Goal: Task Accomplishment & Management: Complete application form

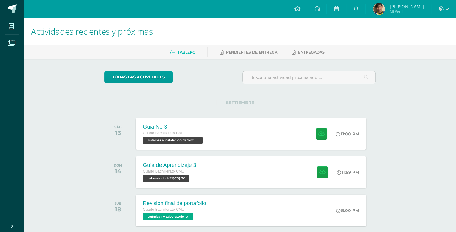
click at [230, 117] on div "SÁB 13 Guia No 3 Cuarto Bachillerato CMP Bachillerato en CCLL con Orientación e…" at bounding box center [239, 134] width 271 height 34
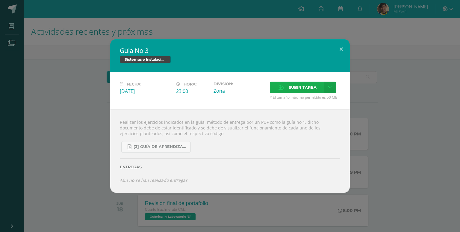
click at [290, 85] on span "Subir tarea" at bounding box center [303, 87] width 28 height 11
click at [0, 0] on input "Subir tarea" at bounding box center [0, 0] width 0 height 0
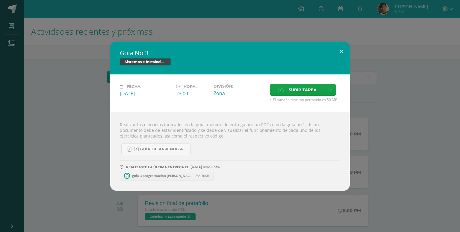
click at [335, 49] on button at bounding box center [341, 52] width 17 height 20
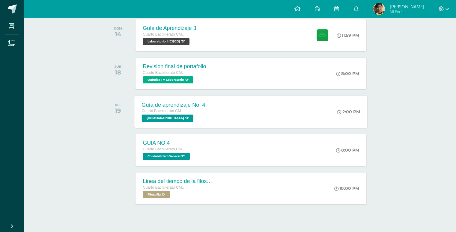
scroll to position [147, 0]
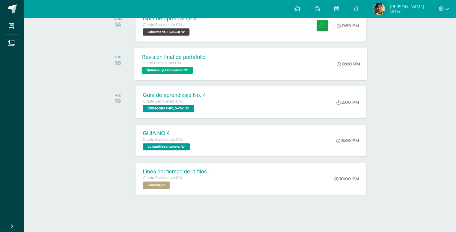
click at [216, 69] on div "Revision final de portafolio Cuarto Bachillerato CMP Bachillerato en CCLL con O…" at bounding box center [251, 64] width 233 height 32
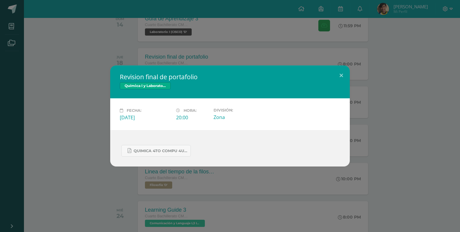
click at [253, 25] on div "Revision final de portafolio Química I y Laboratorio Fecha: [DATE] Hora: 20:00 …" at bounding box center [230, 116] width 460 height 232
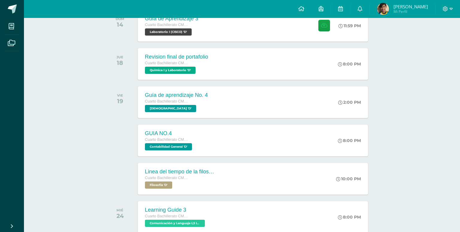
click at [257, 112] on label "División:" at bounding box center [238, 111] width 46 height 4
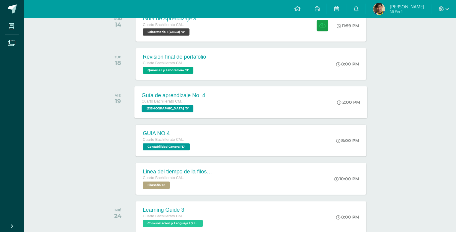
click at [256, 104] on div "Guía de aprendizaje No. 4 Cuarto Bachillerato CMP Bachillerato en CCLL con Orie…" at bounding box center [251, 102] width 233 height 32
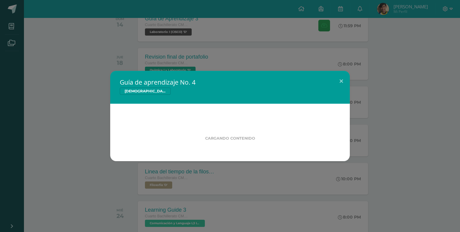
click at [236, 53] on div "Guía de aprendizaje No. 4 [DEMOGRAPHIC_DATA] Cargando contenido Loading..." at bounding box center [230, 116] width 460 height 232
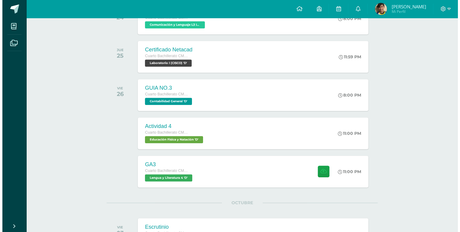
scroll to position [401, 0]
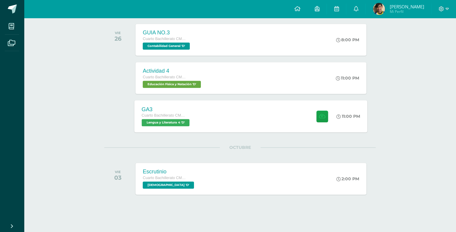
click at [235, 120] on div "GA3 Cuarto Bachillerato CMP Bachillerato en CCLL con Orientación en Computación…" at bounding box center [251, 116] width 233 height 32
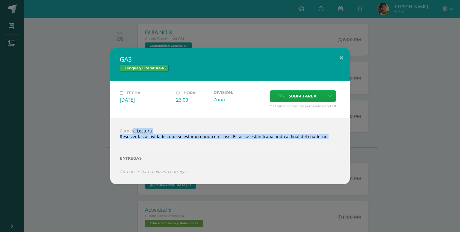
drag, startPoint x: 123, startPoint y: 132, endPoint x: 142, endPoint y: 142, distance: 21.8
click at [142, 142] on div "Carpeta Lectura Resolver las actividades que se estarán dando en clase. Estas s…" at bounding box center [230, 151] width 240 height 66
click at [143, 143] on div at bounding box center [230, 142] width 221 height 5
drag, startPoint x: 120, startPoint y: 131, endPoint x: 300, endPoint y: 144, distance: 180.8
click at [300, 144] on div "Carpeta Lectura Resolver las actividades que se estarán dando en clase. Estas s…" at bounding box center [230, 151] width 240 height 66
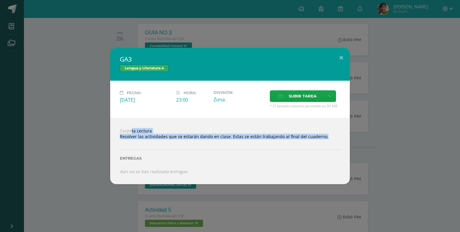
click at [301, 144] on div "Entregas" at bounding box center [230, 156] width 221 height 25
click at [390, 124] on div "GA3 Lengua y Literatura 4 Fecha: [DATE] Hora: 23:00 División: Zona" at bounding box center [229, 116] width 455 height 137
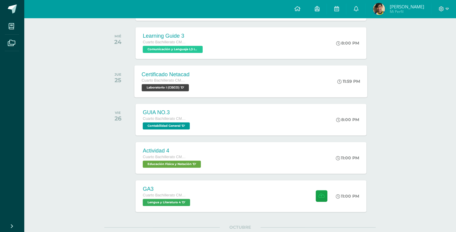
scroll to position [311, 0]
